Goal: Register for event/course

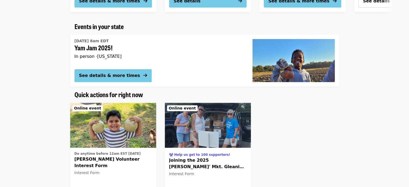
scroll to position [188, 0]
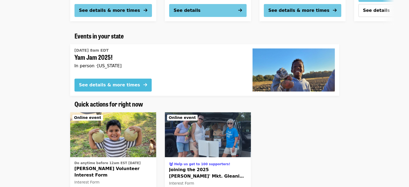
click at [108, 83] on div "See details & more times" at bounding box center [109, 85] width 61 height 6
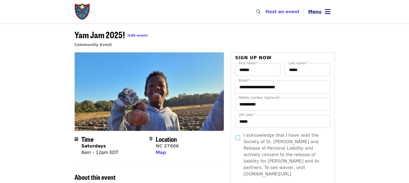
click at [322, 11] on button "Menu" at bounding box center [319, 11] width 31 height 13
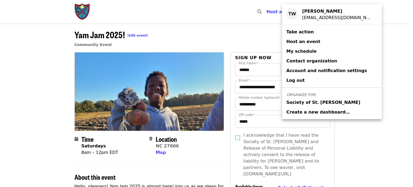
click at [309, 101] on span "Society of St. [PERSON_NAME]" at bounding box center [323, 102] width 74 height 6
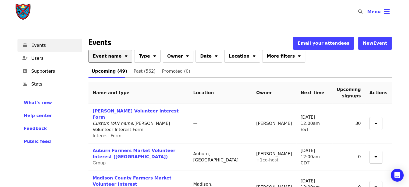
click at [110, 52] on button "Event name" at bounding box center [110, 56] width 44 height 13
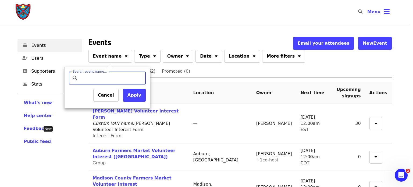
click at [95, 76] on input "Search event name…" at bounding box center [111, 78] width 63 height 13
type input "*******"
click at [139, 95] on button "Apply" at bounding box center [134, 95] width 23 height 13
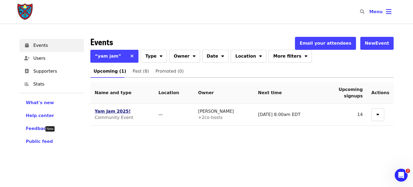
click at [116, 112] on link "Yam Jam 2025!" at bounding box center [113, 111] width 36 height 5
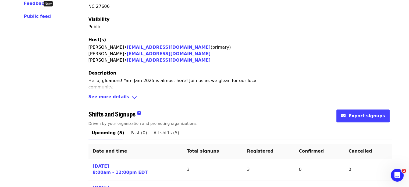
scroll to position [134, 0]
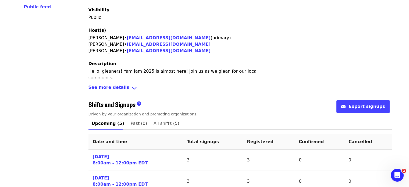
click at [105, 88] on span "See more details" at bounding box center [108, 88] width 41 height 8
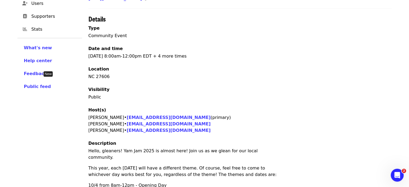
scroll to position [0, 0]
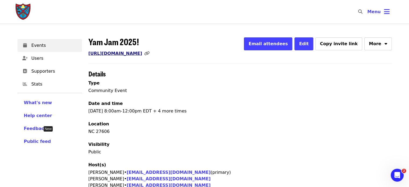
click at [128, 56] on link "[URL][DOMAIN_NAME]" at bounding box center [115, 53] width 54 height 5
